Goal: Navigation & Orientation: Find specific page/section

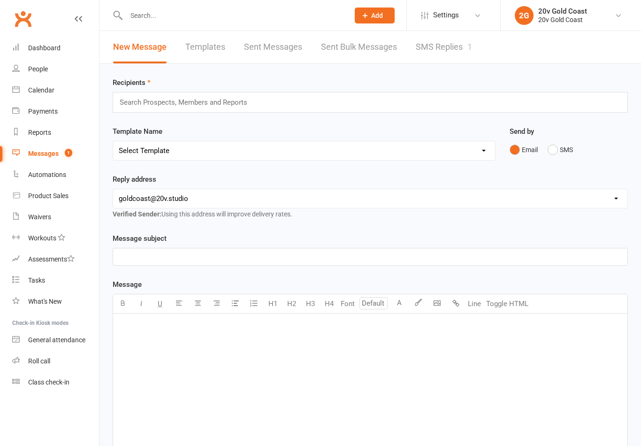
click at [449, 47] on link "SMS Replies 1" at bounding box center [444, 47] width 56 height 32
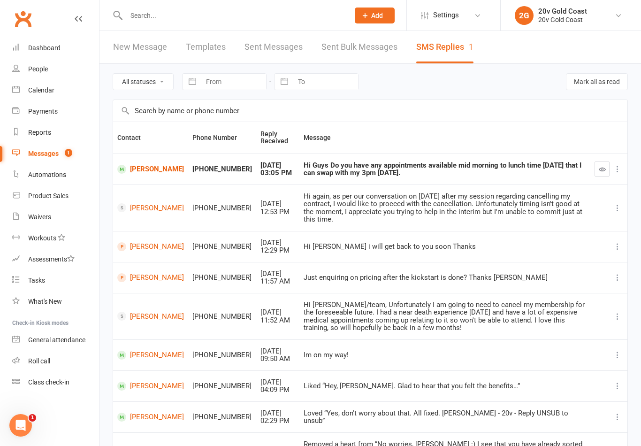
click at [48, 92] on div "Calendar" at bounding box center [41, 90] width 26 height 8
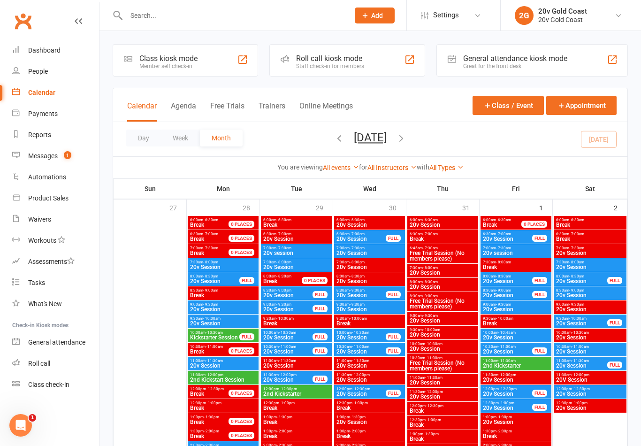
click at [184, 96] on div "Calendar Agenda Free Trials Trainers Online Meetings Class / Event Appointment" at bounding box center [370, 105] width 514 height 34
click at [196, 108] on button "Agenda" at bounding box center [183, 111] width 25 height 20
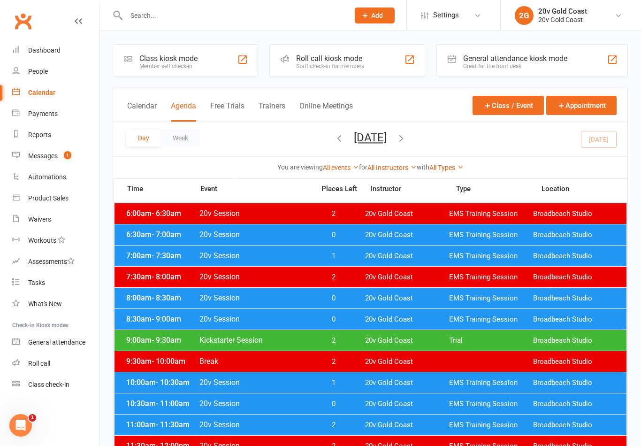
click at [406, 135] on icon "button" at bounding box center [401, 138] width 10 height 10
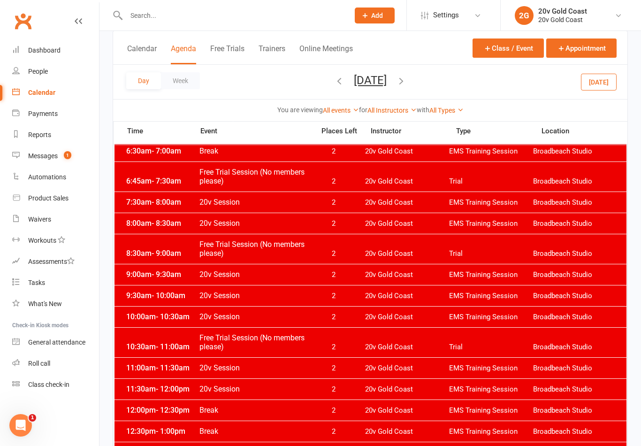
scroll to position [75, 0]
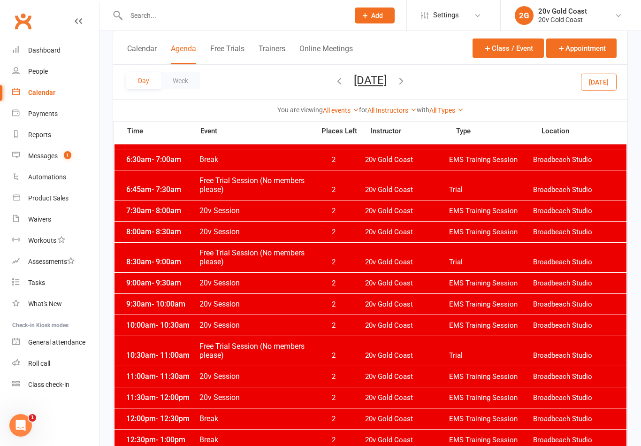
click at [57, 89] on link "Calendar" at bounding box center [55, 92] width 87 height 21
